Goal: Task Accomplishment & Management: Complete application form

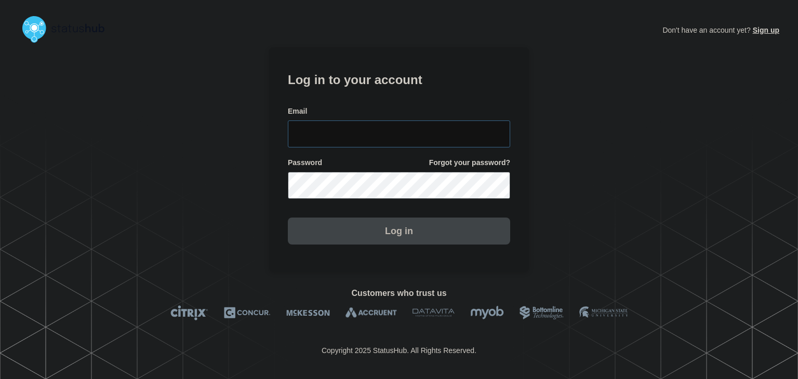
type input "[PERSON_NAME][EMAIL_ADDRESS][PERSON_NAME][DOMAIN_NAME]"
click at [359, 242] on button "Log in" at bounding box center [399, 231] width 222 height 27
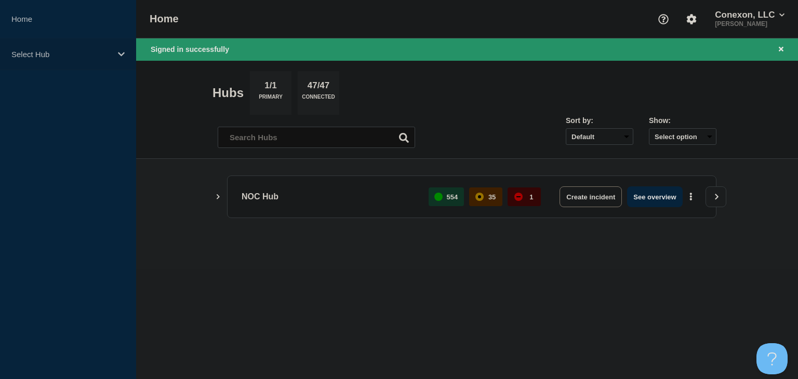
click at [83, 60] on div "Select Hub" at bounding box center [68, 54] width 136 height 32
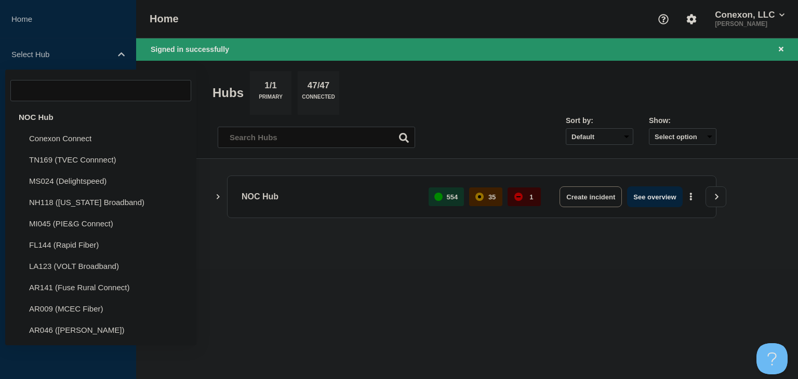
click at [67, 114] on div "NOC Hub" at bounding box center [100, 117] width 191 height 21
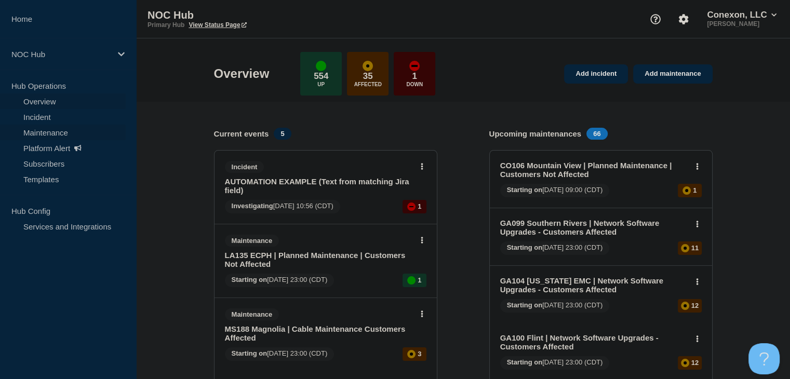
click at [47, 131] on link "Maintenance" at bounding box center [63, 133] width 126 height 16
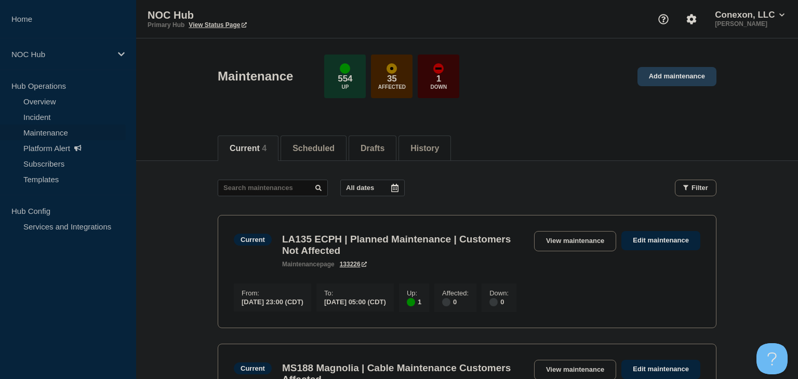
click at [689, 82] on link "Add maintenance" at bounding box center [676, 76] width 79 height 19
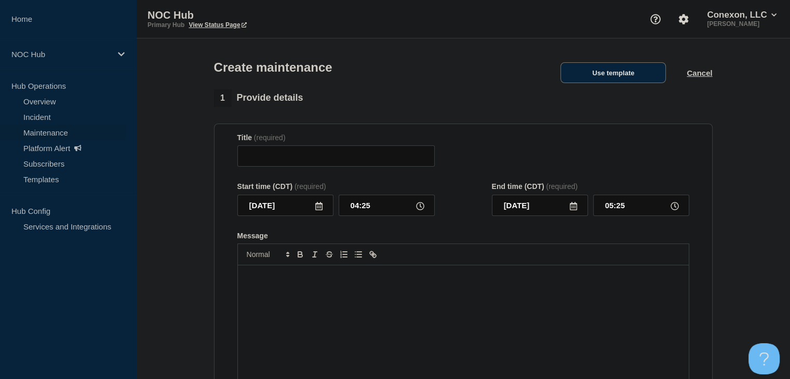
click at [611, 71] on button "Use template" at bounding box center [613, 72] width 105 height 21
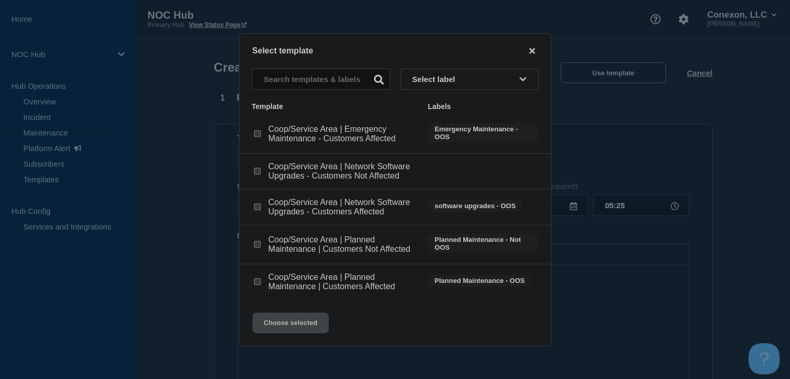
click at [257, 209] on input "Coop/Service Area | Network Software Upgrades - Customers Affected checkbox" at bounding box center [257, 207] width 7 height 7
checkbox input "true"
click at [308, 327] on button "Choose selected" at bounding box center [291, 323] width 76 height 21
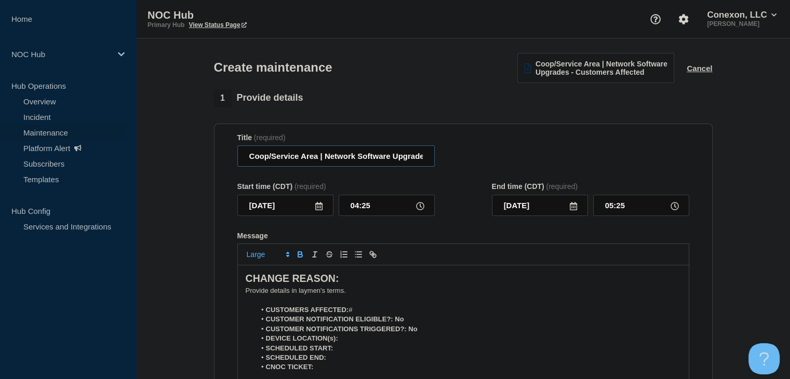
drag, startPoint x: 317, startPoint y: 161, endPoint x: 230, endPoint y: 161, distance: 86.8
click at [230, 161] on section "Title (required) Coop/Service Area | Network Software Upgrades - Customers Affe…" at bounding box center [463, 273] width 499 height 298
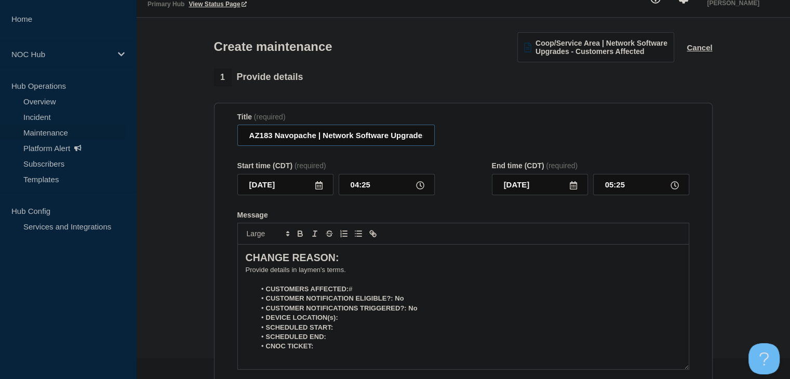
scroll to position [52, 0]
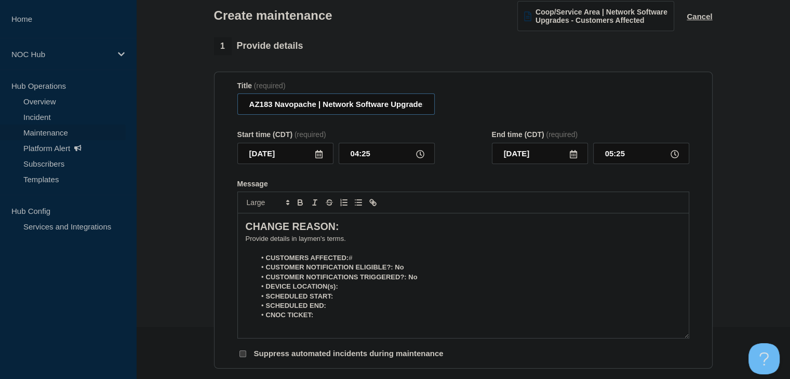
type input "AZ183 Navopache | Network Software Upgrades - Customers Affected"
click at [317, 157] on icon at bounding box center [319, 154] width 8 height 8
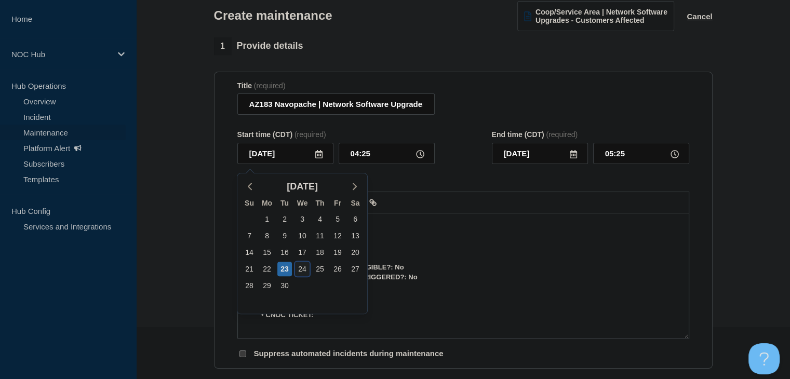
click at [300, 269] on div "24" at bounding box center [302, 269] width 15 height 15
type input "[DATE]"
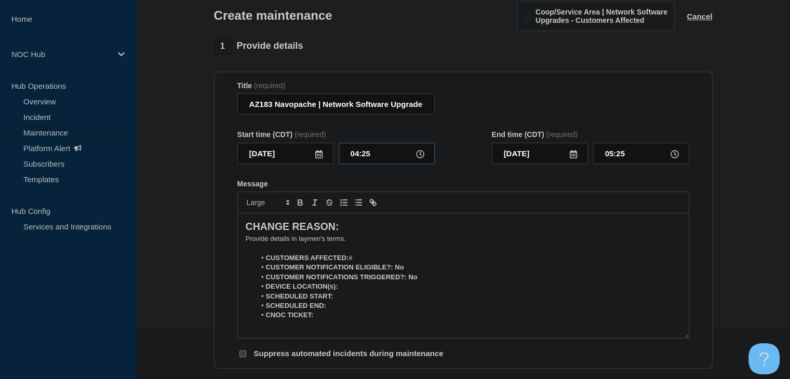
click at [358, 154] on input "04:25" at bounding box center [387, 153] width 96 height 21
type input "02:00"
click at [610, 162] on input "03:00" at bounding box center [641, 153] width 96 height 21
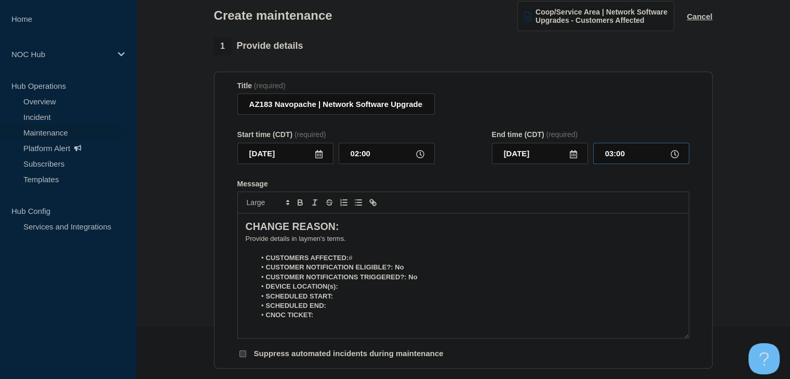
click at [610, 162] on input "03:00" at bounding box center [641, 153] width 96 height 21
type input "06:00"
click at [476, 177] on form "Title (required) AZ183 Navopache | Network Software Upgrades - Customers Affect…" at bounding box center [463, 221] width 452 height 278
click at [336, 242] on p "﻿Provide details in laymen's terms." at bounding box center [463, 238] width 435 height 9
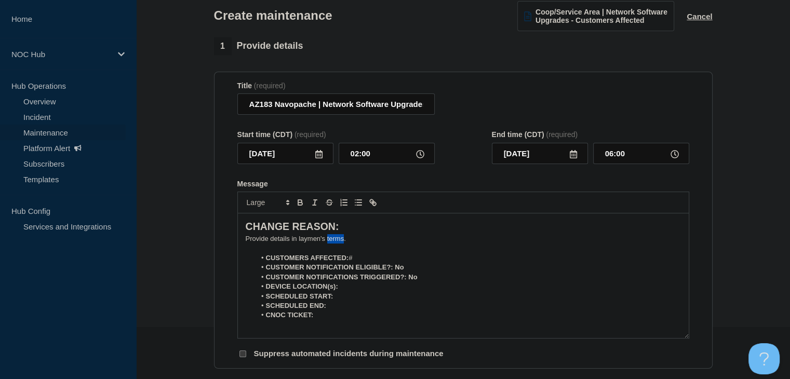
click at [336, 242] on p "﻿Provide details in laymen's terms." at bounding box center [463, 238] width 435 height 9
click at [278, 243] on p "﻿Provide details in laymen's terms." at bounding box center [463, 238] width 435 height 9
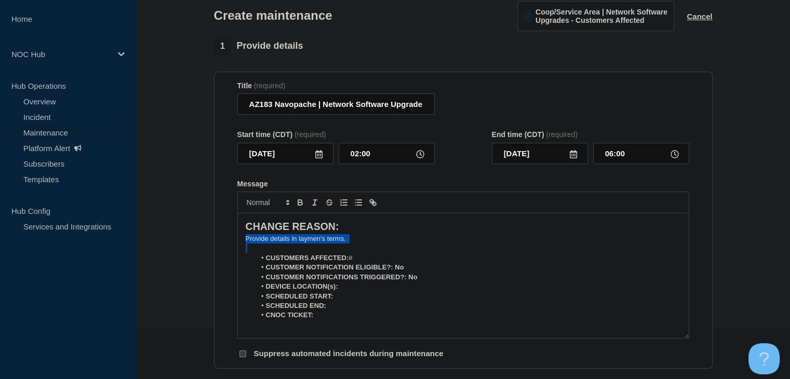
paste div "Message"
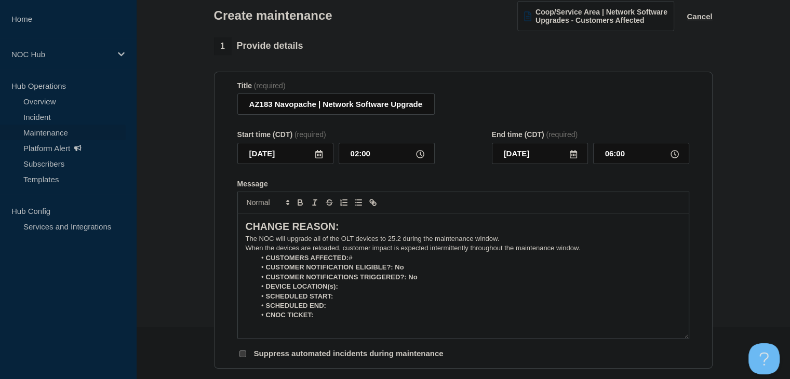
click at [379, 244] on p "The NOC will upgrade all of the OLT devices to 25.2 during the maintenance wind…" at bounding box center [463, 238] width 435 height 9
click at [596, 249] on p "When the devices are reloaded, customer impact is expected intermittently throu…" at bounding box center [463, 248] width 435 height 9
click at [360, 269] on li "CUSTOMERS AFFECTED: #" at bounding box center [469, 267] width 426 height 9
click at [367, 300] on li "DEVICE LOCATION(s):" at bounding box center [469, 296] width 426 height 9
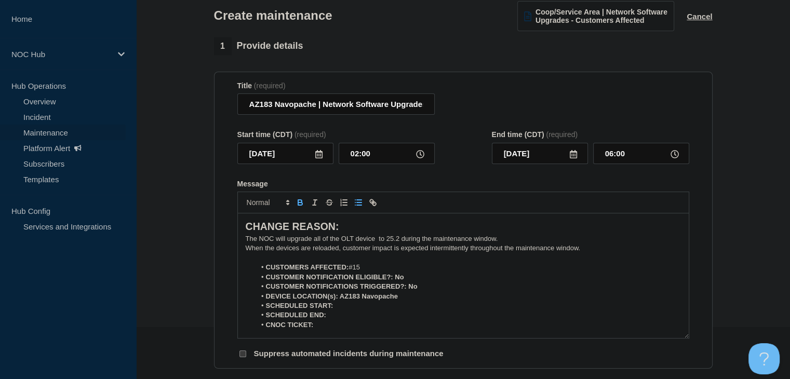
click at [368, 309] on li "SCHEDULED START:" at bounding box center [469, 305] width 426 height 9
click at [356, 330] on li "CNOC TICKET:" at bounding box center [469, 325] width 426 height 9
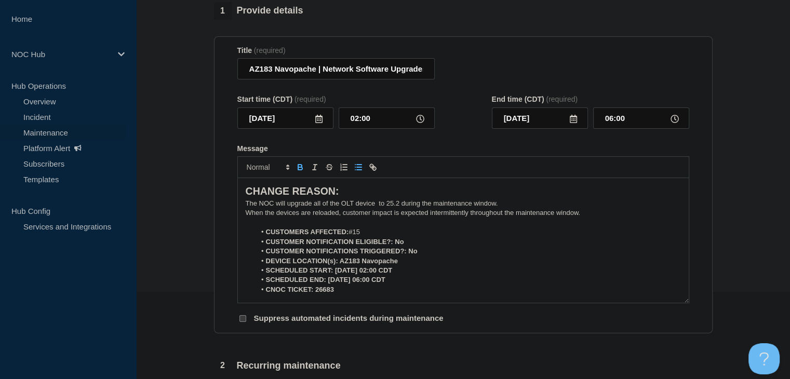
scroll to position [156, 0]
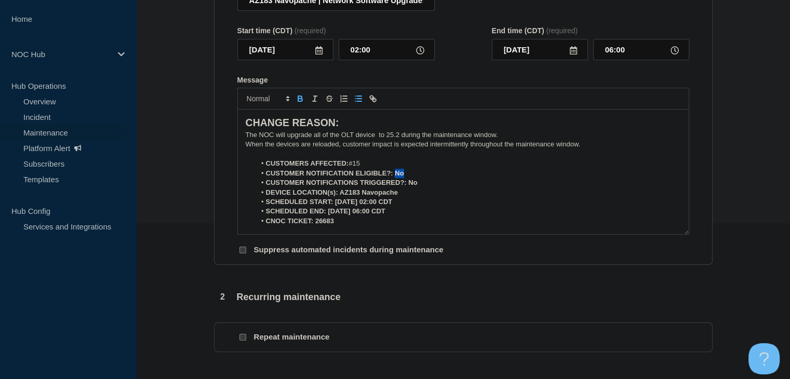
drag, startPoint x: 404, startPoint y: 176, endPoint x: 394, endPoint y: 177, distance: 9.9
click at [396, 177] on li "CUSTOMER NOTIFICATION ELIGIBLE?: No" at bounding box center [469, 173] width 426 height 9
click at [298, 101] on icon "Toggle bold text" at bounding box center [300, 100] width 4 height 3
drag, startPoint x: 423, startPoint y: 183, endPoint x: 407, endPoint y: 184, distance: 15.6
click at [407, 184] on li "CUSTOMER NOTIFICATIONS TRIGGERED?: No" at bounding box center [469, 182] width 426 height 9
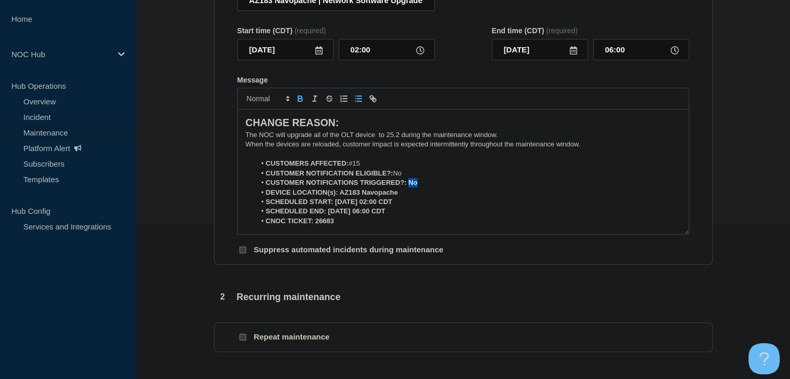
click at [301, 103] on icon "Toggle bold text" at bounding box center [300, 98] width 9 height 9
drag, startPoint x: 406, startPoint y: 198, endPoint x: 339, endPoint y: 196, distance: 67.1
click at [339, 196] on li "DEVICE LOCATION(s): AZ183 Navopache" at bounding box center [469, 192] width 426 height 9
click at [301, 102] on icon "Toggle bold text" at bounding box center [300, 98] width 9 height 9
drag, startPoint x: 411, startPoint y: 204, endPoint x: 335, endPoint y: 205, distance: 76.4
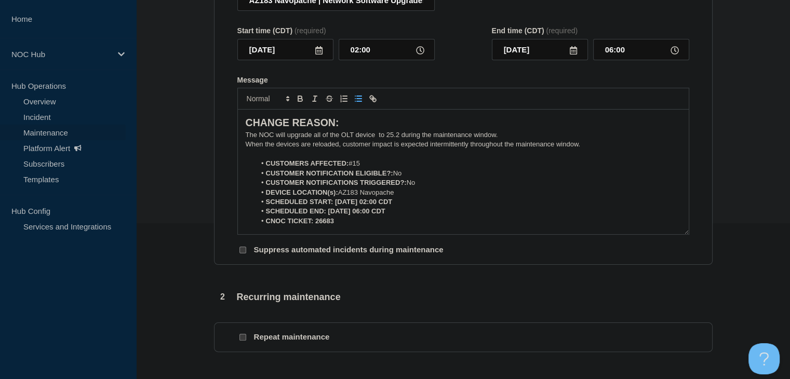
click at [335, 205] on li "SCHEDULED START: [DATE] 02:00 CDT" at bounding box center [469, 201] width 426 height 9
click at [299, 99] on icon "Toggle bold text" at bounding box center [300, 98] width 9 height 9
drag, startPoint x: 406, startPoint y: 214, endPoint x: 328, endPoint y: 216, distance: 78.0
click at [328, 216] on li "SCHEDULED END: [DATE] 06:00 CDT" at bounding box center [469, 211] width 426 height 9
click at [293, 98] on button "Toggle bold text" at bounding box center [300, 98] width 15 height 12
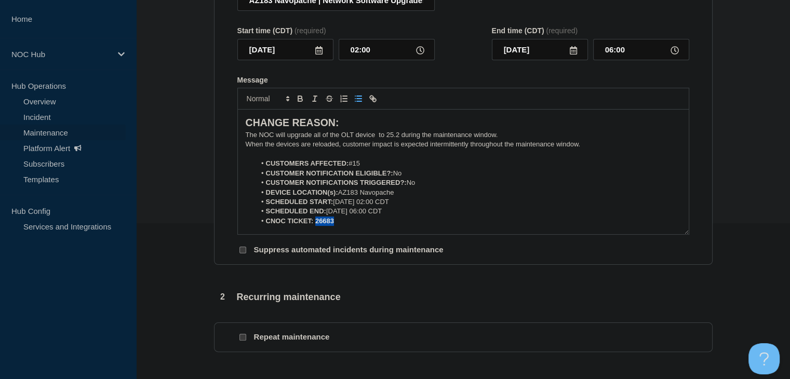
drag, startPoint x: 341, startPoint y: 230, endPoint x: 316, endPoint y: 229, distance: 24.9
click at [316, 226] on li "CNOC TICKET: 26683" at bounding box center [469, 221] width 426 height 9
click at [298, 99] on icon "Toggle bold text" at bounding box center [300, 97] width 4 height 3
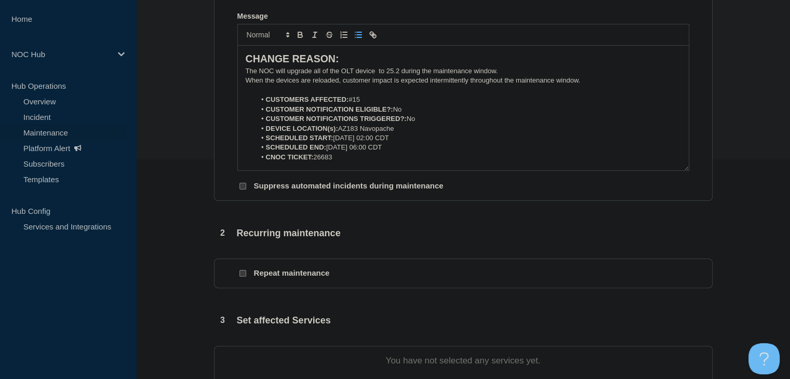
scroll to position [364, 0]
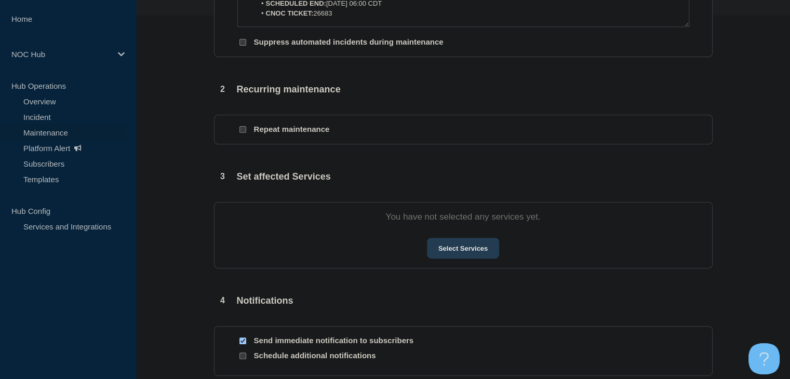
click at [463, 257] on button "Select Services" at bounding box center [463, 248] width 72 height 21
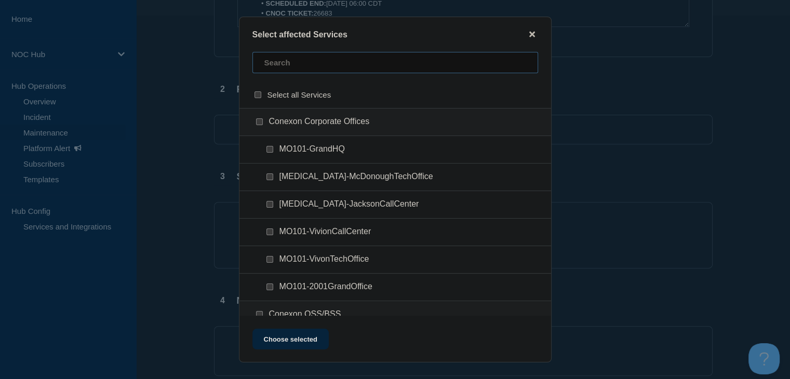
click at [295, 71] on input "text" at bounding box center [396, 62] width 286 height 21
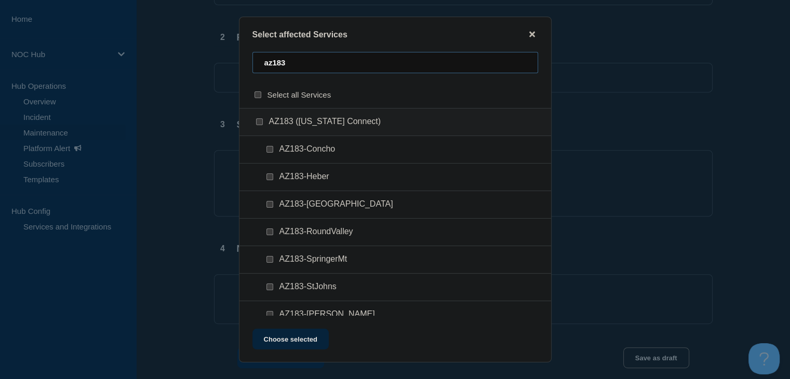
scroll to position [0, 0]
type input "az183"
click at [270, 177] on input "AZ183-Heber checkbox" at bounding box center [270, 177] width 7 height 7
checkbox input "true"
click at [287, 343] on button "Choose selected" at bounding box center [291, 339] width 76 height 21
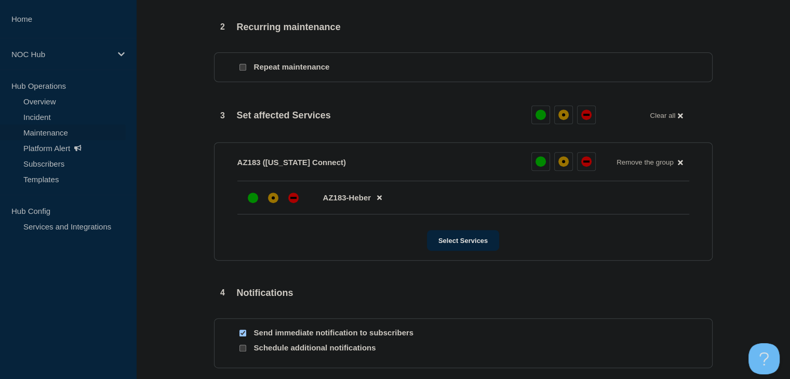
scroll to position [364, 0]
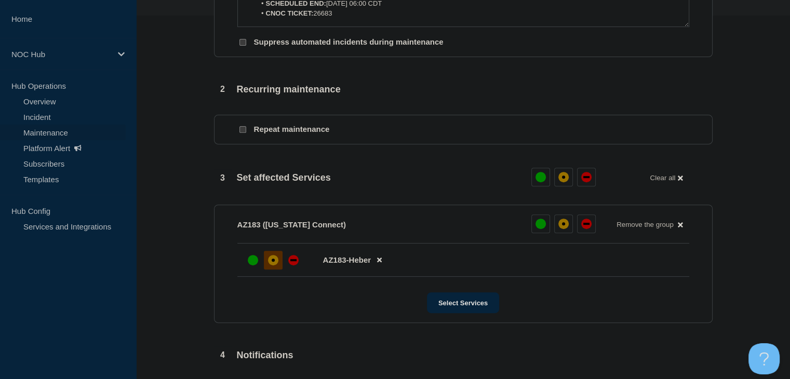
click at [272, 265] on div "affected" at bounding box center [273, 260] width 10 height 10
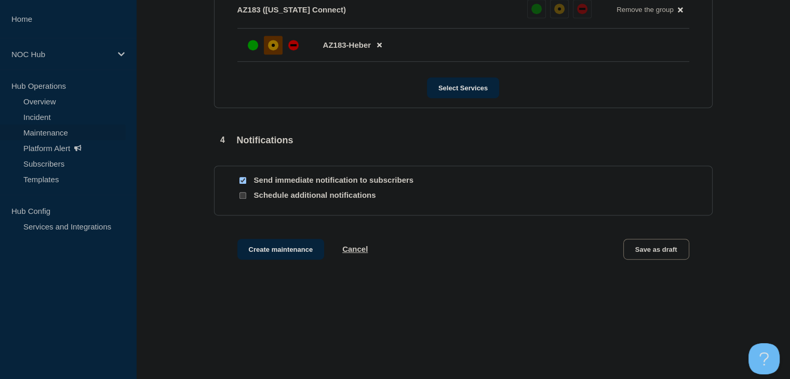
scroll to position [584, 0]
click at [260, 242] on button "Create maintenance" at bounding box center [280, 249] width 87 height 21
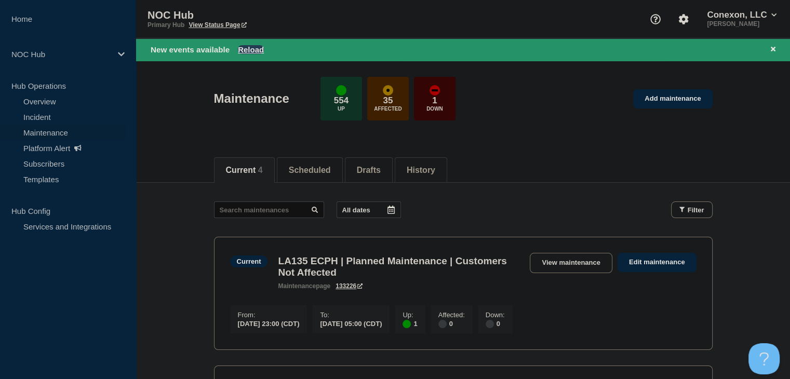
click at [249, 45] on button "Reload" at bounding box center [251, 49] width 26 height 9
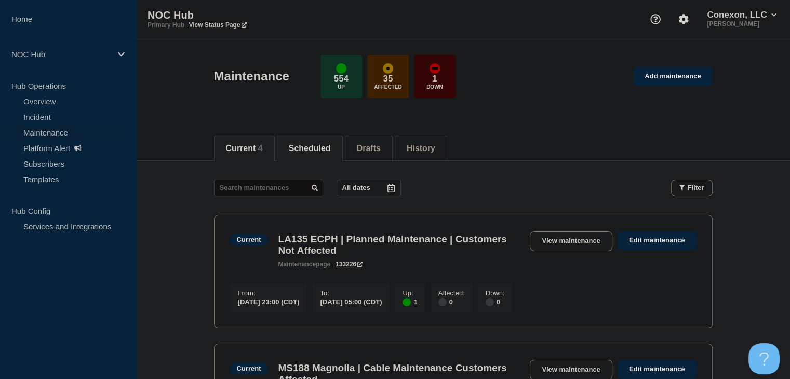
click at [323, 148] on button "Scheduled" at bounding box center [310, 148] width 42 height 9
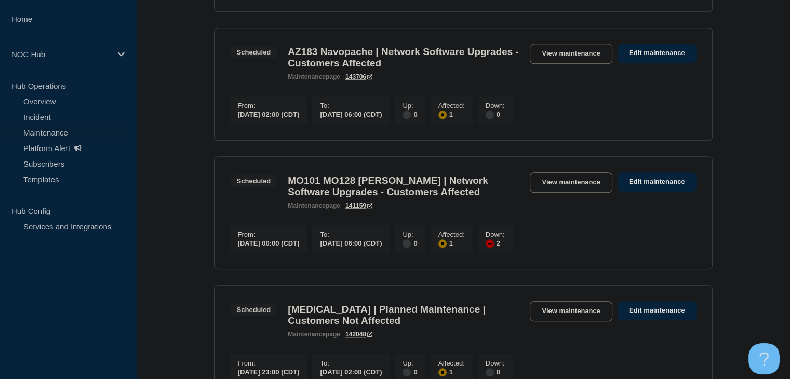
scroll to position [1091, 0]
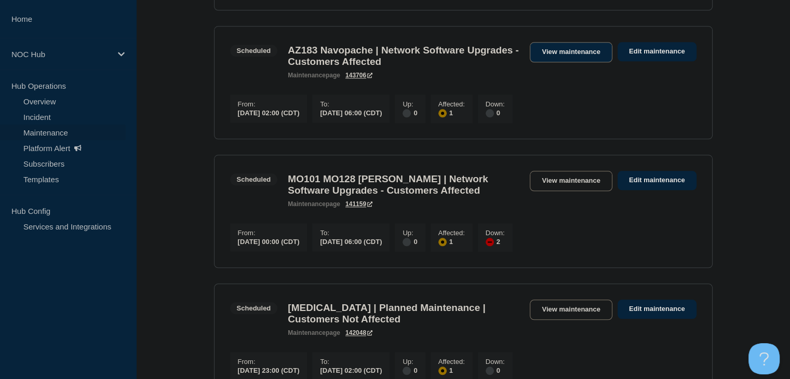
click at [558, 62] on link "View maintenance" at bounding box center [571, 52] width 82 height 20
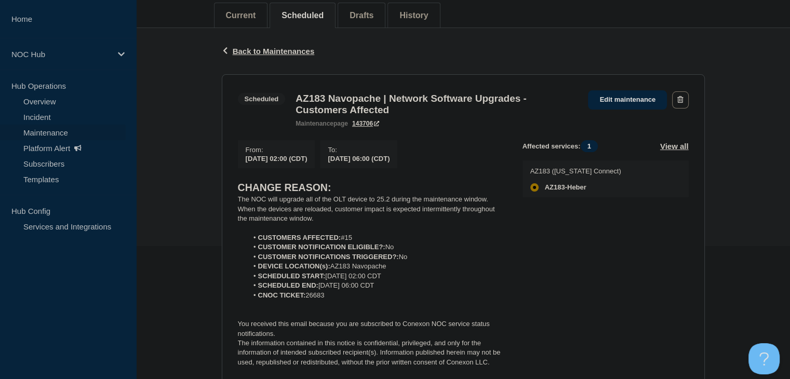
scroll to position [156, 0]
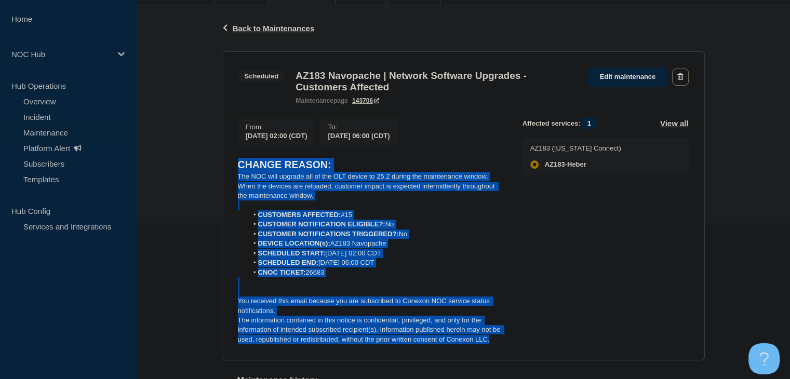
drag, startPoint x: 495, startPoint y: 348, endPoint x: 241, endPoint y: 170, distance: 309.7
click at [241, 170] on div "CHANGE REASON: The NOC will upgrade all of the OLT device to 25.2 during the ma…" at bounding box center [372, 251] width 268 height 187
copy div "CHANGE REASON: The NOC will upgrade all of the OLT device to 25.2 during the ma…"
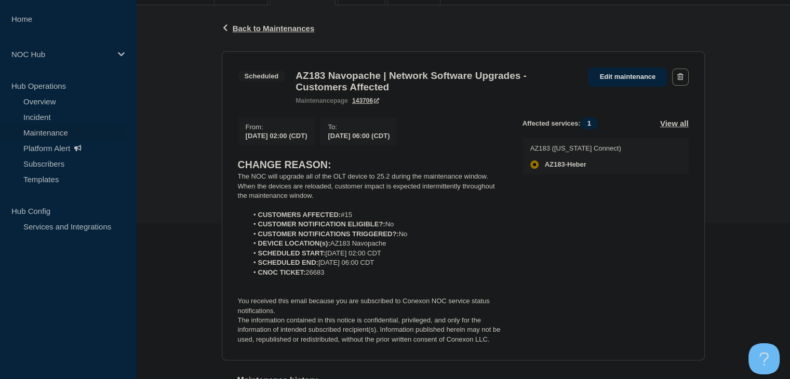
click at [194, 97] on div "Back Back to Maintenances Scheduled AZ183 Navopache | Network Software Upgrades…" at bounding box center [463, 227] width 654 height 444
click at [67, 116] on link "Incident" at bounding box center [63, 117] width 126 height 16
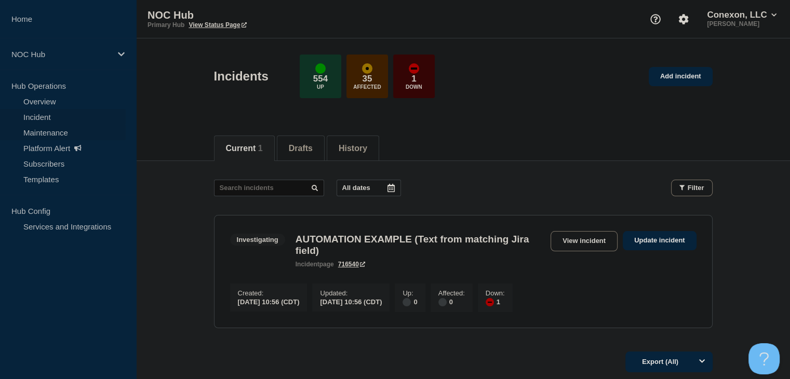
click at [54, 129] on link "Maintenance" at bounding box center [63, 133] width 126 height 16
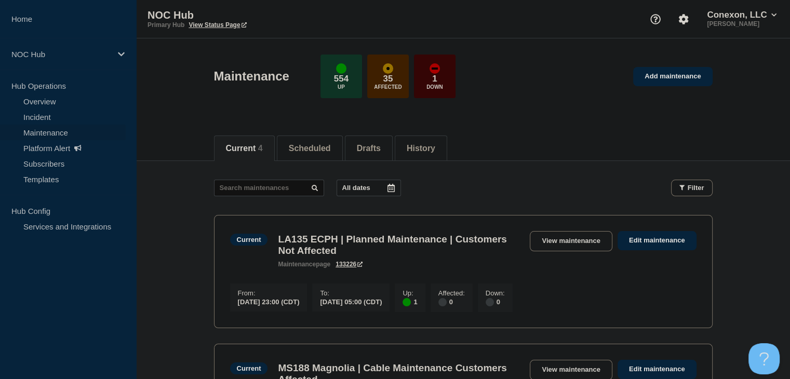
click at [347, 188] on p "All dates" at bounding box center [356, 188] width 28 height 8
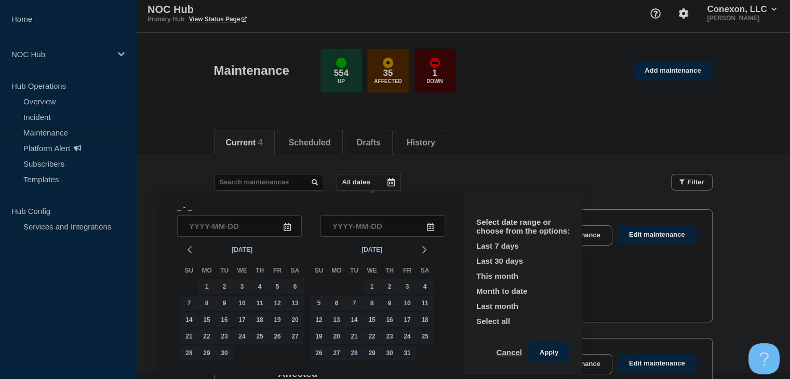
scroll to position [54, 0]
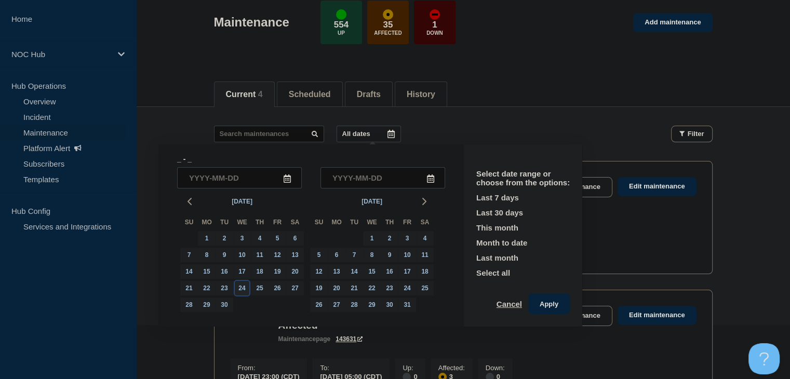
click at [245, 289] on div "24" at bounding box center [242, 288] width 15 height 15
type input "[DATE]"
click at [242, 289] on div "24" at bounding box center [242, 288] width 15 height 15
type input "[DATE]"
click at [547, 304] on button "Apply" at bounding box center [549, 304] width 42 height 21
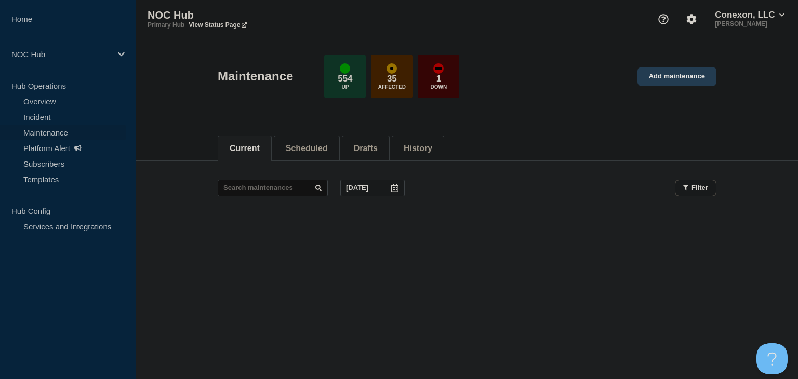
drag, startPoint x: 694, startPoint y: 55, endPoint x: 683, endPoint y: 79, distance: 27.2
click at [694, 55] on div "Maintenance 554 Up 35 Affected 1 Down Add maintenance" at bounding box center [467, 72] width 522 height 63
click at [683, 83] on link "Add maintenance" at bounding box center [676, 76] width 79 height 19
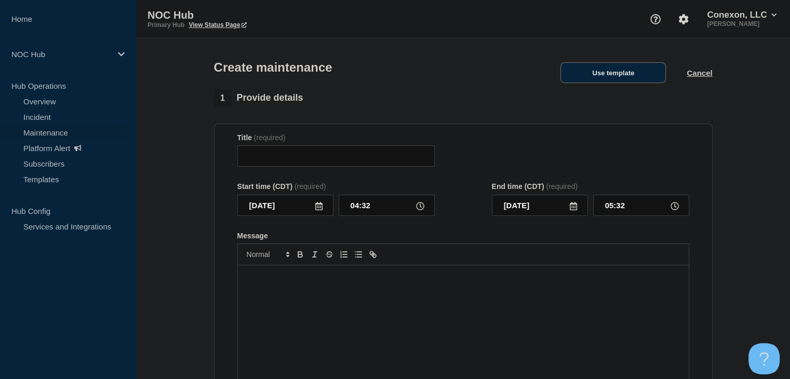
click at [645, 77] on button "Use template" at bounding box center [613, 72] width 105 height 21
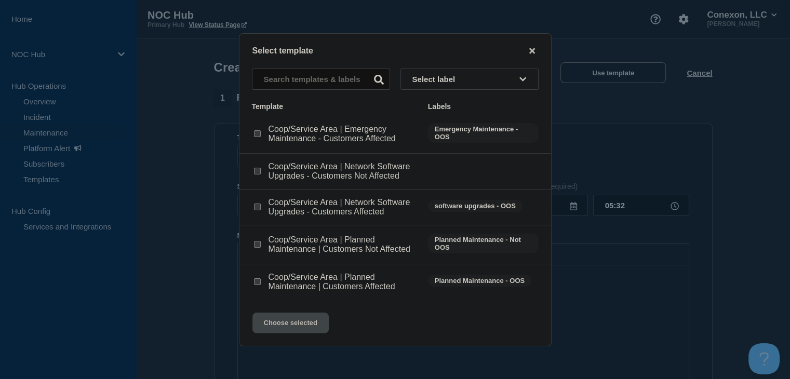
click at [258, 206] on input "Coop/Service Area | Network Software Upgrades - Customers Affected checkbox" at bounding box center [257, 207] width 7 height 7
checkbox input "true"
click at [294, 314] on button "Choose selected" at bounding box center [291, 323] width 76 height 21
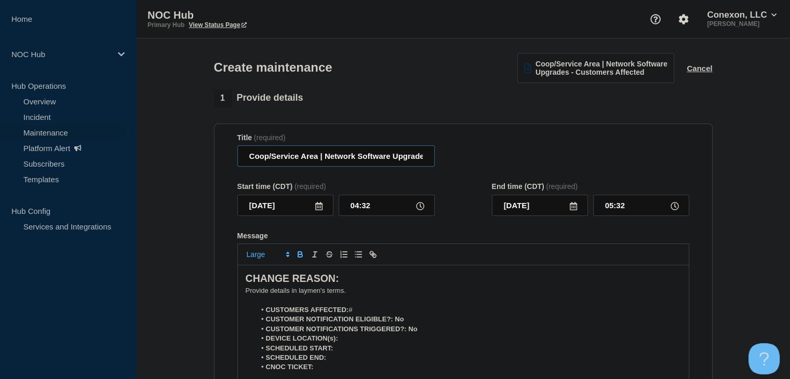
drag, startPoint x: 319, startPoint y: 158, endPoint x: 220, endPoint y: 161, distance: 98.7
click at [220, 161] on section "Title (required) Coop/Service Area | Network Software Upgrades - Customers Affe…" at bounding box center [463, 273] width 499 height 298
type input "MO031 Sac Osage | Network Software Upgrades - Customers Affected"
click at [325, 210] on input "[DATE]" at bounding box center [285, 205] width 96 height 21
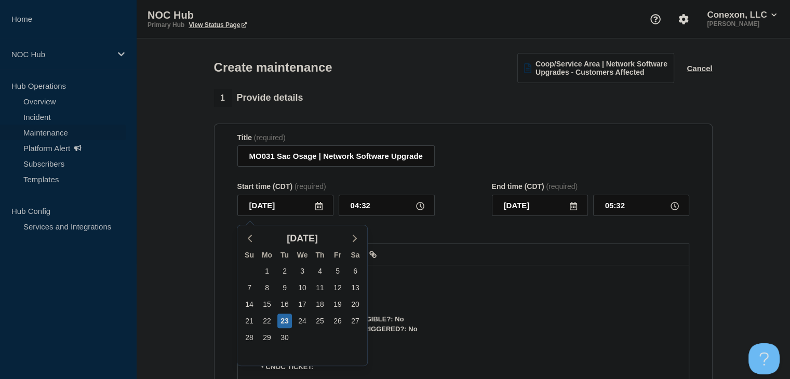
click at [319, 209] on icon at bounding box center [319, 206] width 8 height 8
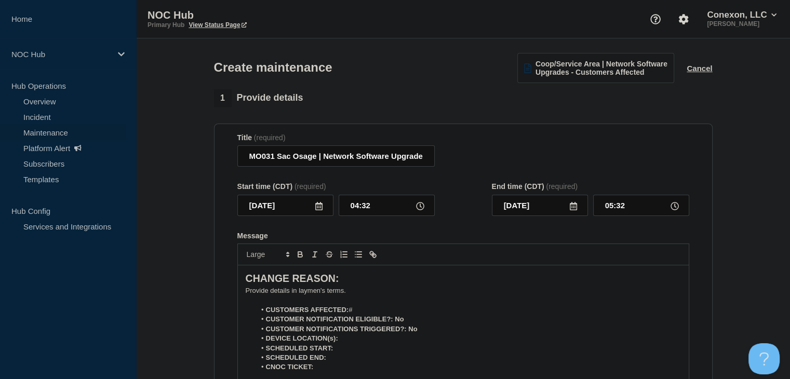
click at [316, 210] on icon at bounding box center [318, 206] width 7 height 8
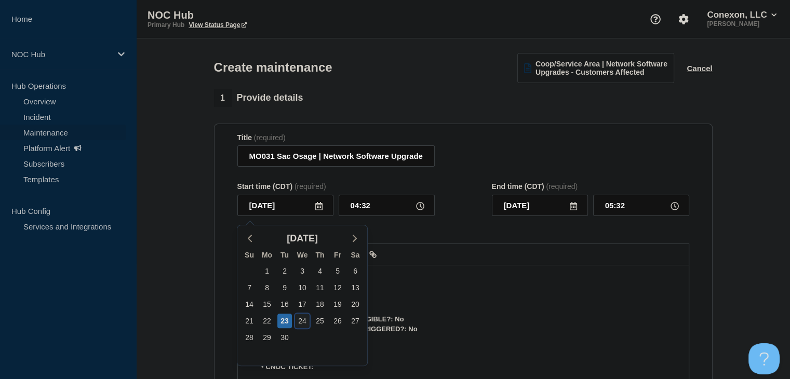
click at [302, 316] on div "24" at bounding box center [302, 321] width 15 height 15
type input "[DATE]"
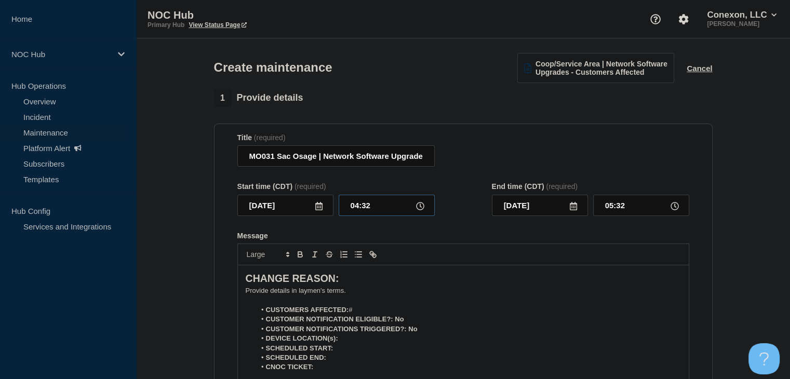
click at [363, 210] on input "04:32" at bounding box center [387, 205] width 96 height 21
type input "00:00"
click at [613, 209] on input "01:00" at bounding box center [641, 205] width 96 height 21
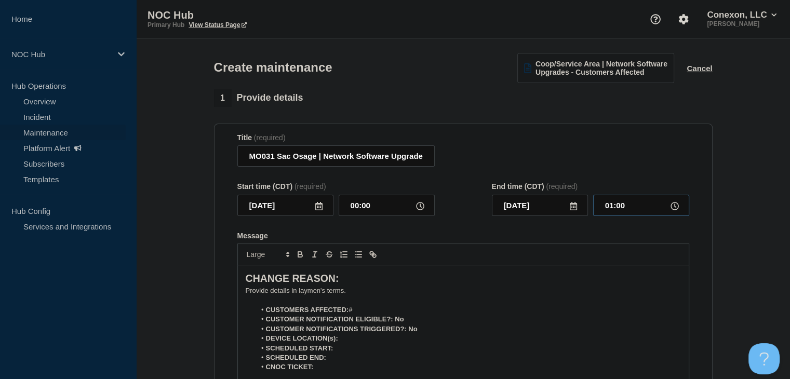
click at [613, 209] on input "01:00" at bounding box center [641, 205] width 96 height 21
type input "05:00"
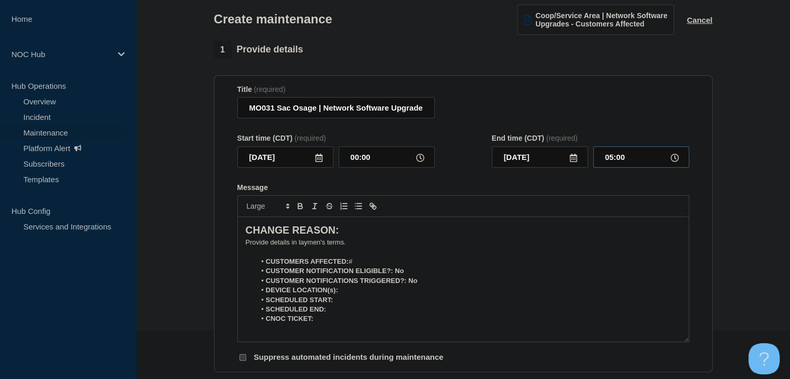
scroll to position [104, 0]
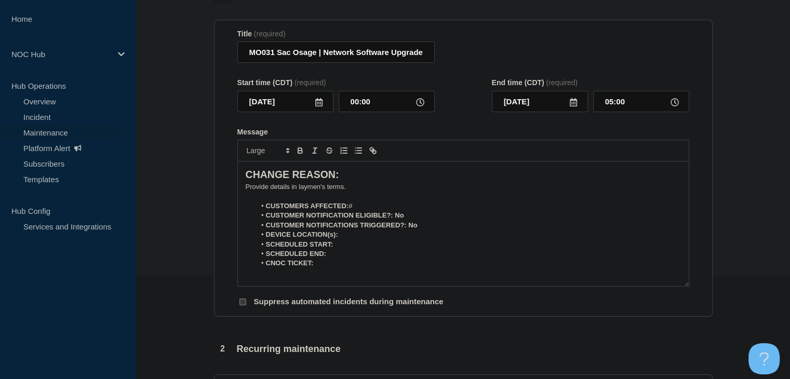
click at [358, 206] on li "CUSTOMERS AFFECTED: #" at bounding box center [469, 206] width 426 height 9
drag, startPoint x: 416, startPoint y: 221, endPoint x: 395, endPoint y: 221, distance: 20.8
click at [395, 220] on li "CUSTOMER NOTIFICATION ELIGIBLE?: No" at bounding box center [469, 215] width 426 height 9
click at [301, 151] on icon "Toggle bold text" at bounding box center [300, 149] width 4 height 3
drag, startPoint x: 432, startPoint y: 230, endPoint x: 409, endPoint y: 231, distance: 22.9
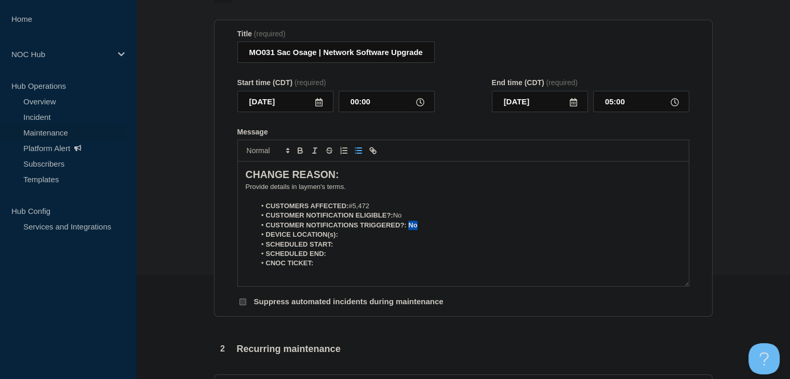
click at [409, 230] on li "CUSTOMER NOTIFICATIONS TRIGGERED?: No" at bounding box center [469, 225] width 426 height 9
click at [300, 153] on icon "Toggle bold text" at bounding box center [300, 150] width 9 height 9
click at [354, 237] on li "DEVICE LOCATION(s):" at bounding box center [469, 234] width 426 height 9
click at [300, 151] on icon "Toggle bold text" at bounding box center [300, 149] width 4 height 3
click at [299, 153] on icon "Toggle bold text" at bounding box center [300, 152] width 4 height 3
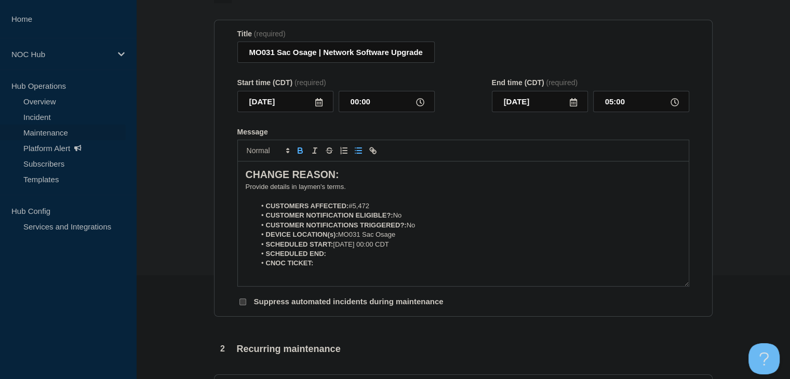
click at [300, 153] on icon "Toggle bold text" at bounding box center [300, 152] width 4 height 3
click at [303, 155] on icon "Toggle bold text" at bounding box center [300, 150] width 9 height 9
click at [334, 192] on p "﻿Provide details in laymen's terms." at bounding box center [463, 186] width 435 height 9
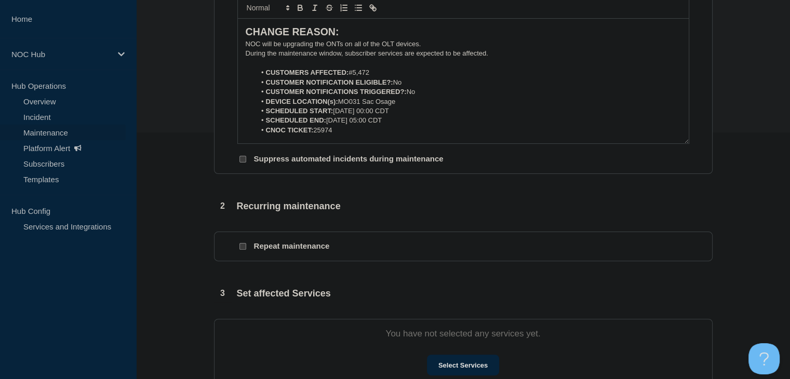
scroll to position [364, 0]
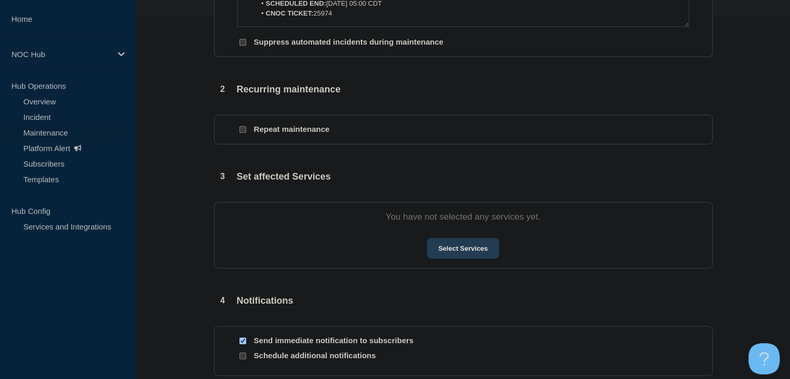
click at [449, 256] on button "Select Services" at bounding box center [463, 248] width 72 height 21
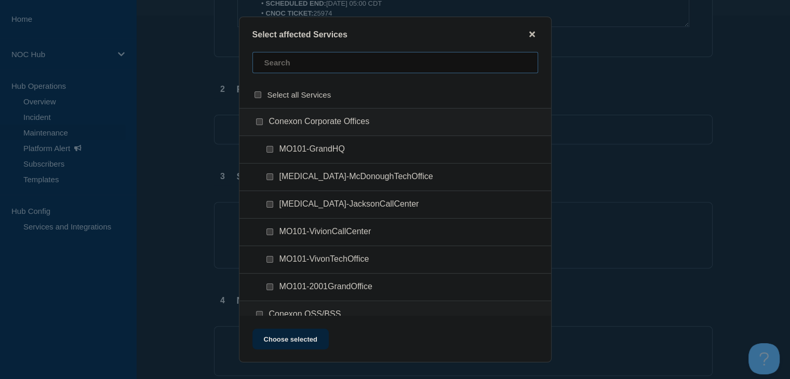
click at [305, 60] on input "text" at bounding box center [396, 62] width 286 height 21
type input "mo031"
click at [256, 122] on input "MO031 (Sac Osage) checkbox" at bounding box center [259, 121] width 7 height 7
checkbox input "true"
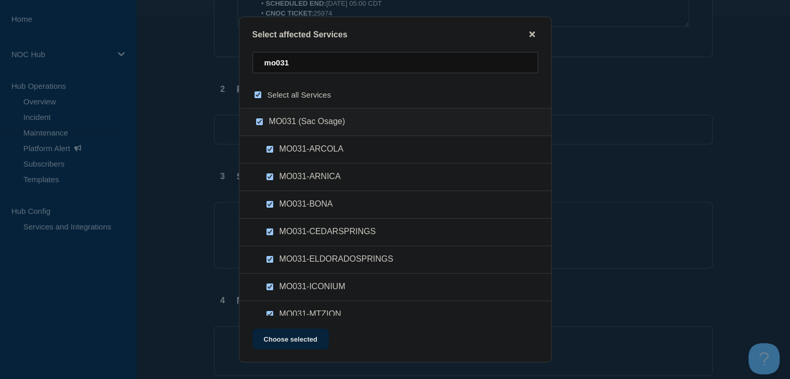
checkbox input "true"
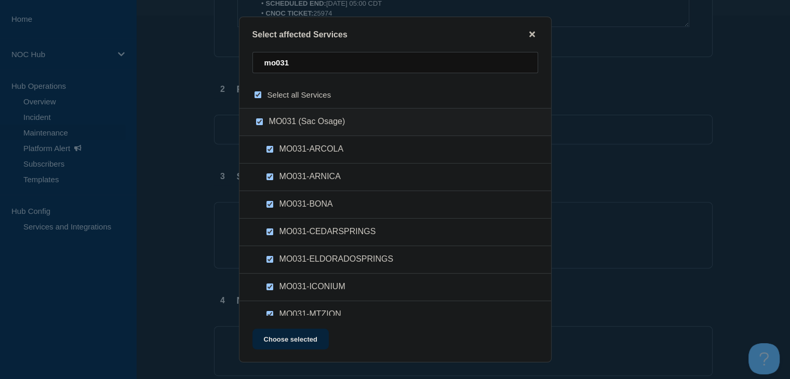
checkbox input "true"
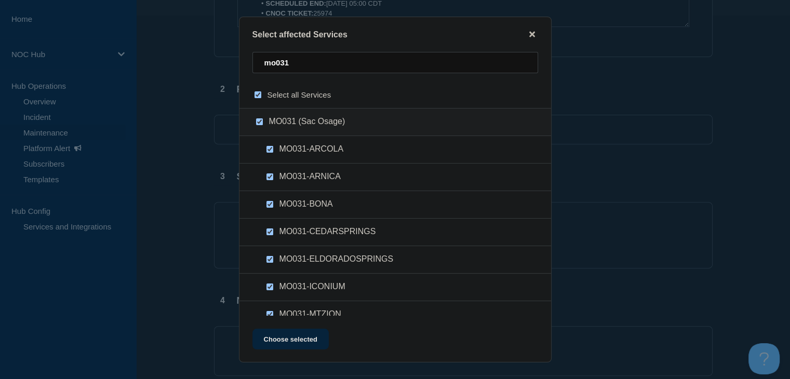
checkbox input "true"
click at [296, 337] on button "Choose selected" at bounding box center [291, 339] width 76 height 21
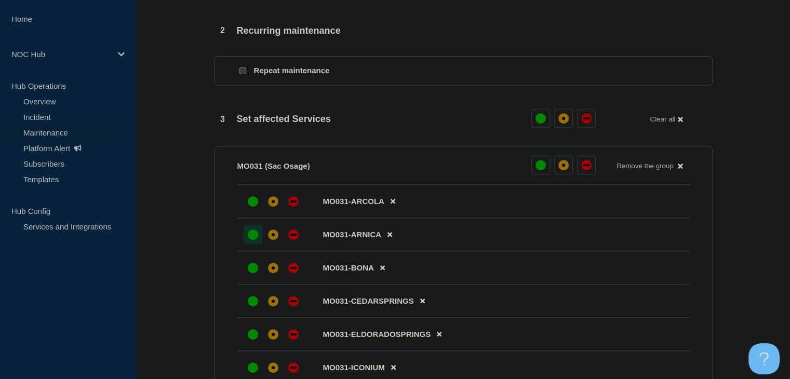
scroll to position [468, 0]
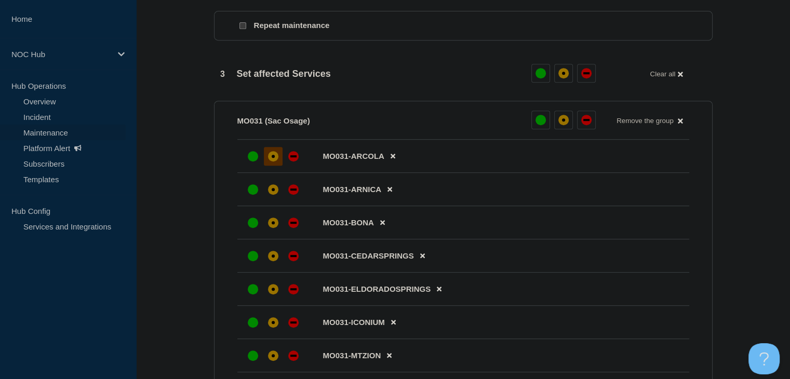
click at [273, 154] on div at bounding box center [273, 156] width 19 height 19
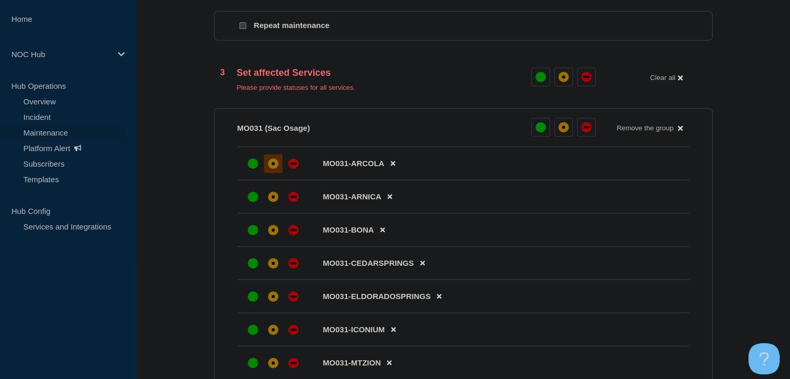
click at [274, 191] on li "MO031-ARNICA" at bounding box center [463, 196] width 452 height 33
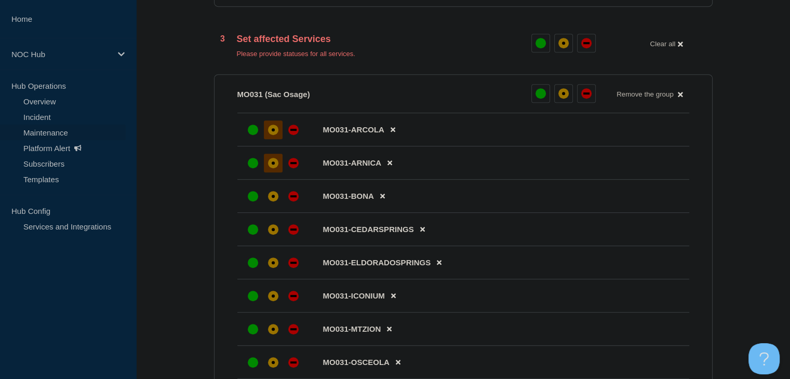
scroll to position [572, 0]
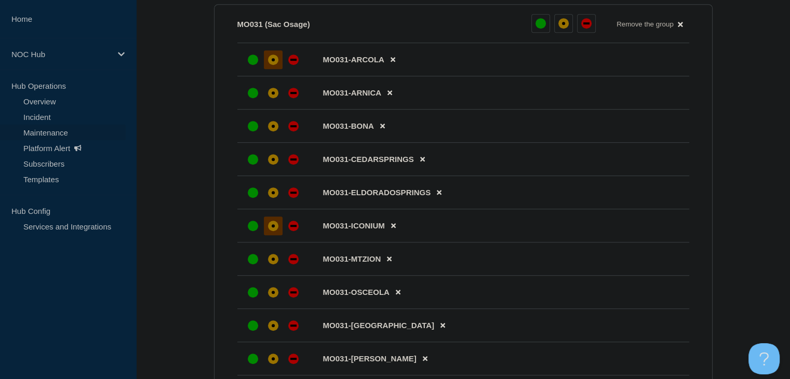
click at [277, 231] on div "affected" at bounding box center [273, 226] width 10 height 10
click at [271, 198] on div "affected" at bounding box center [273, 193] width 10 height 10
click at [271, 291] on div at bounding box center [273, 292] width 19 height 19
click at [271, 262] on div "affected" at bounding box center [273, 259] width 10 height 10
click at [272, 161] on div "affected" at bounding box center [273, 159] width 3 height 3
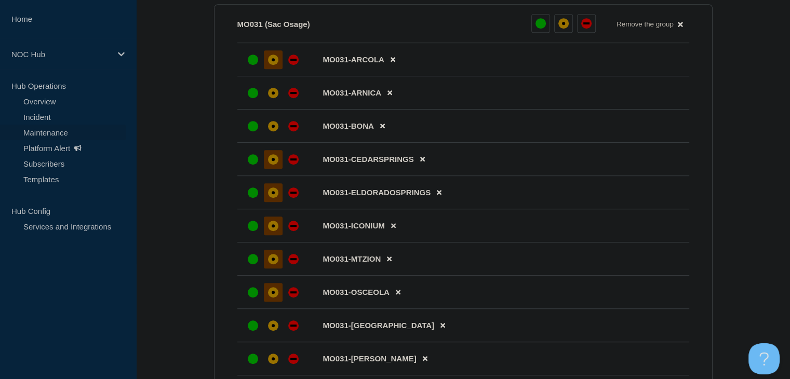
click at [274, 117] on li "MO031-BONA" at bounding box center [463, 126] width 452 height 33
click at [275, 96] on div "affected" at bounding box center [273, 93] width 10 height 10
click at [277, 131] on div "affected" at bounding box center [273, 126] width 10 height 10
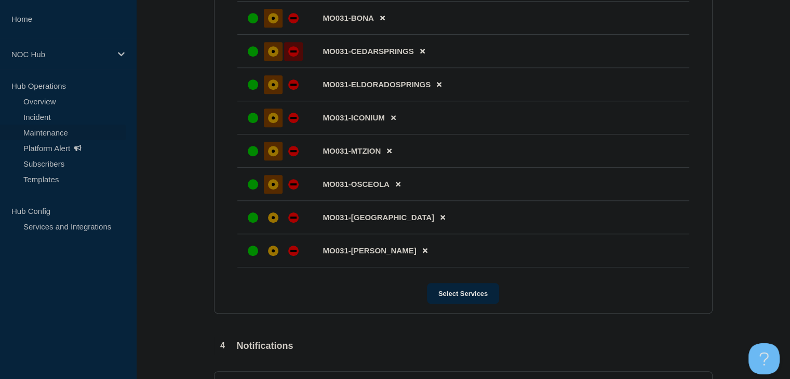
scroll to position [779, 0]
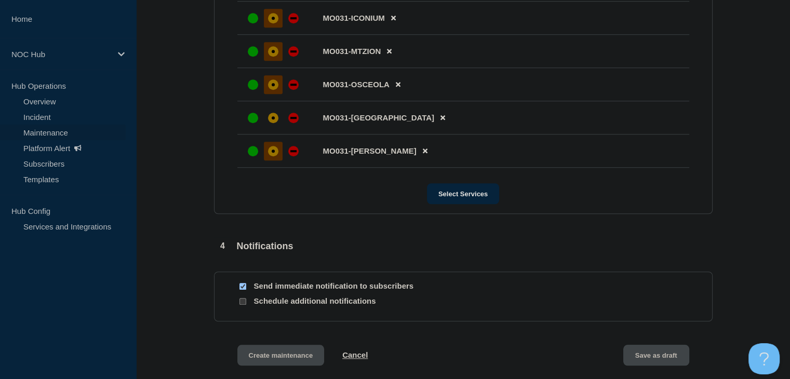
click at [272, 153] on div "affected" at bounding box center [273, 151] width 3 height 3
click at [274, 121] on div "affected" at bounding box center [273, 118] width 10 height 10
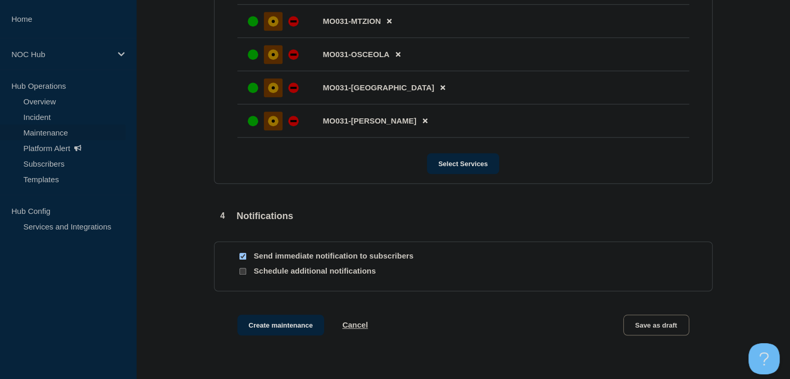
scroll to position [825, 0]
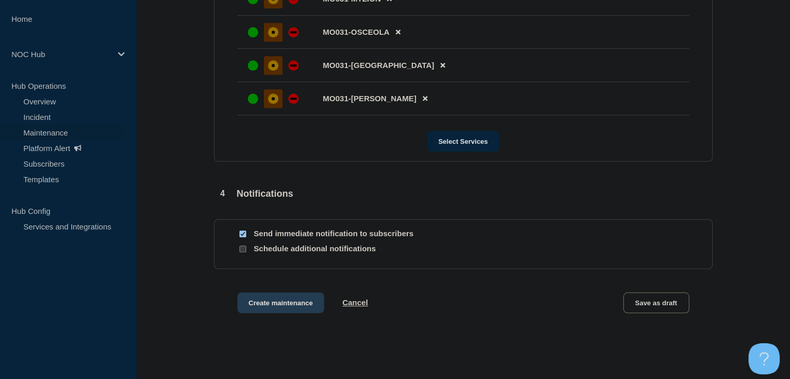
click at [291, 306] on button "Create maintenance" at bounding box center [280, 303] width 87 height 21
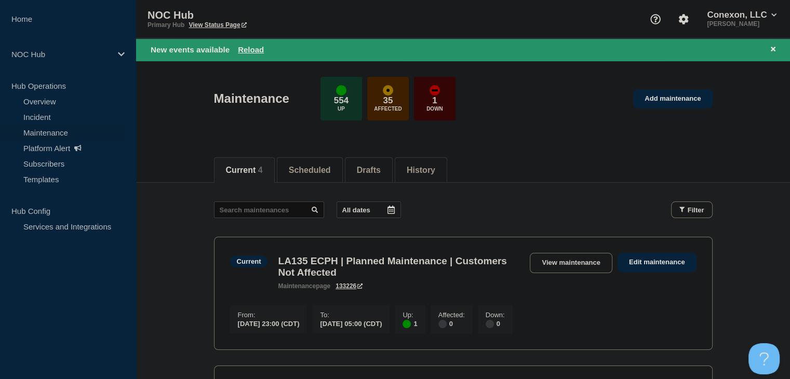
click at [267, 50] on div "New events available Reload" at bounding box center [465, 50] width 629 height 12
click at [254, 48] on button "Reload" at bounding box center [251, 49] width 26 height 9
